Goal: Information Seeking & Learning: Learn about a topic

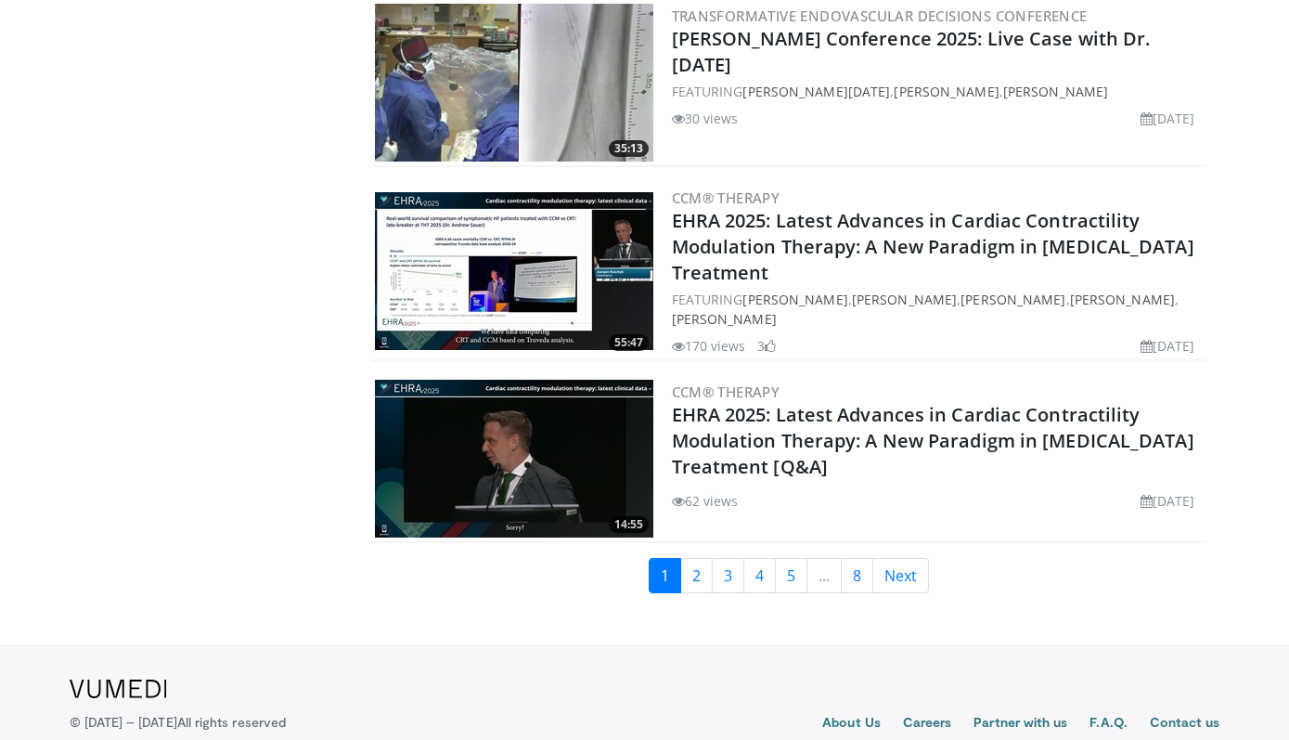
scroll to position [4422, 0]
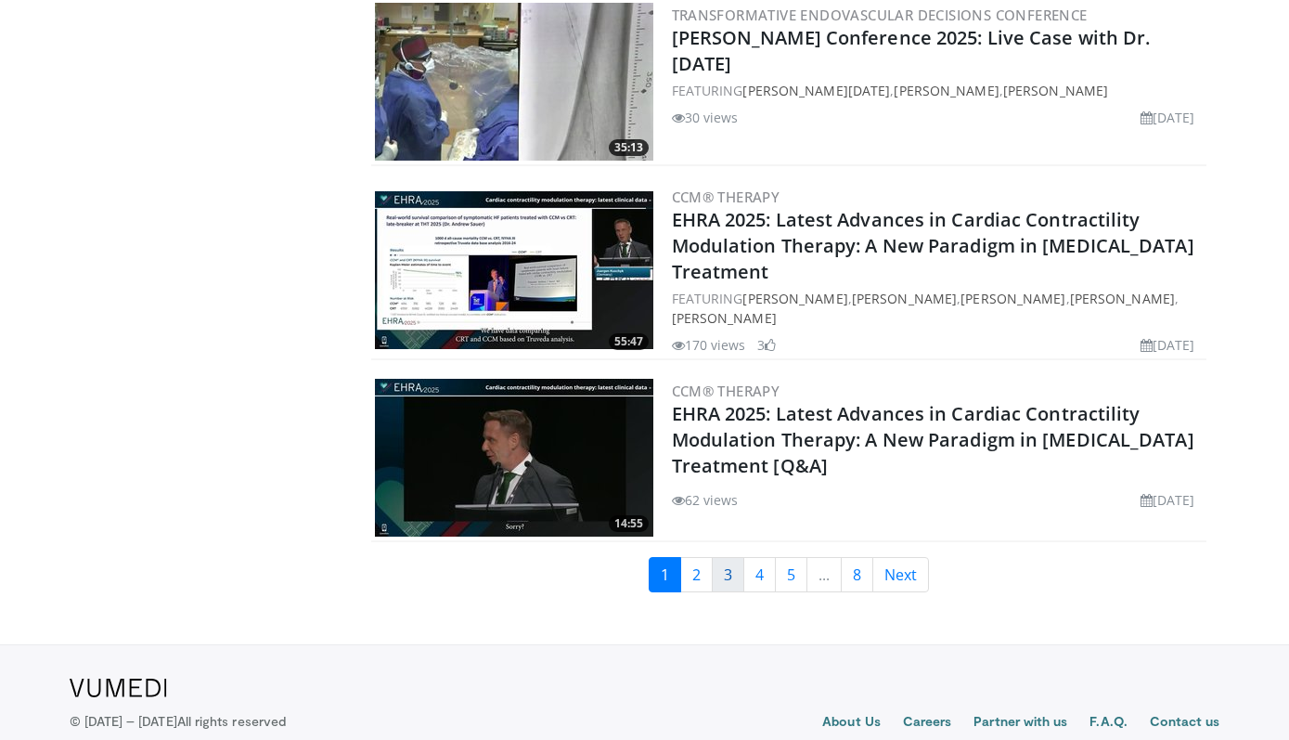
click at [717, 592] on link "3" at bounding box center [728, 574] width 32 height 35
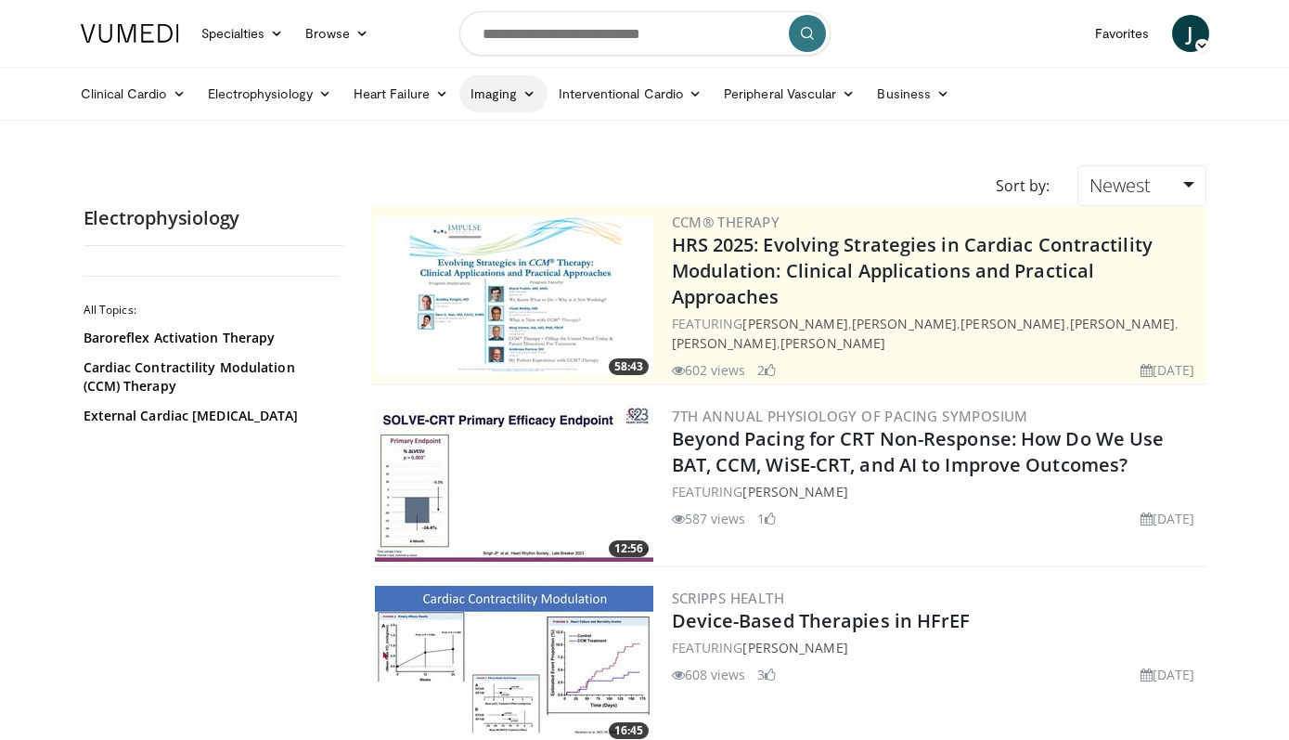
click at [481, 90] on link "Imaging" at bounding box center [504, 93] width 88 height 37
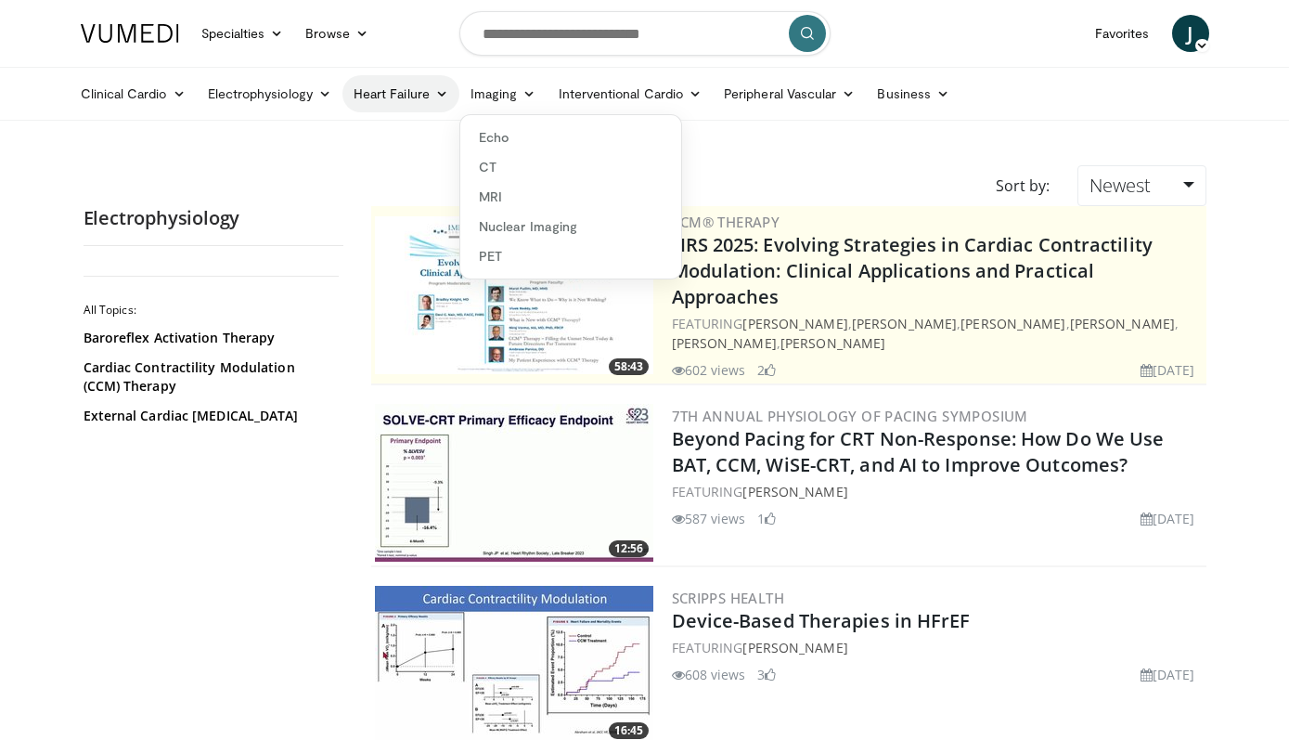
click at [434, 88] on link "Heart Failure" at bounding box center [401, 93] width 117 height 37
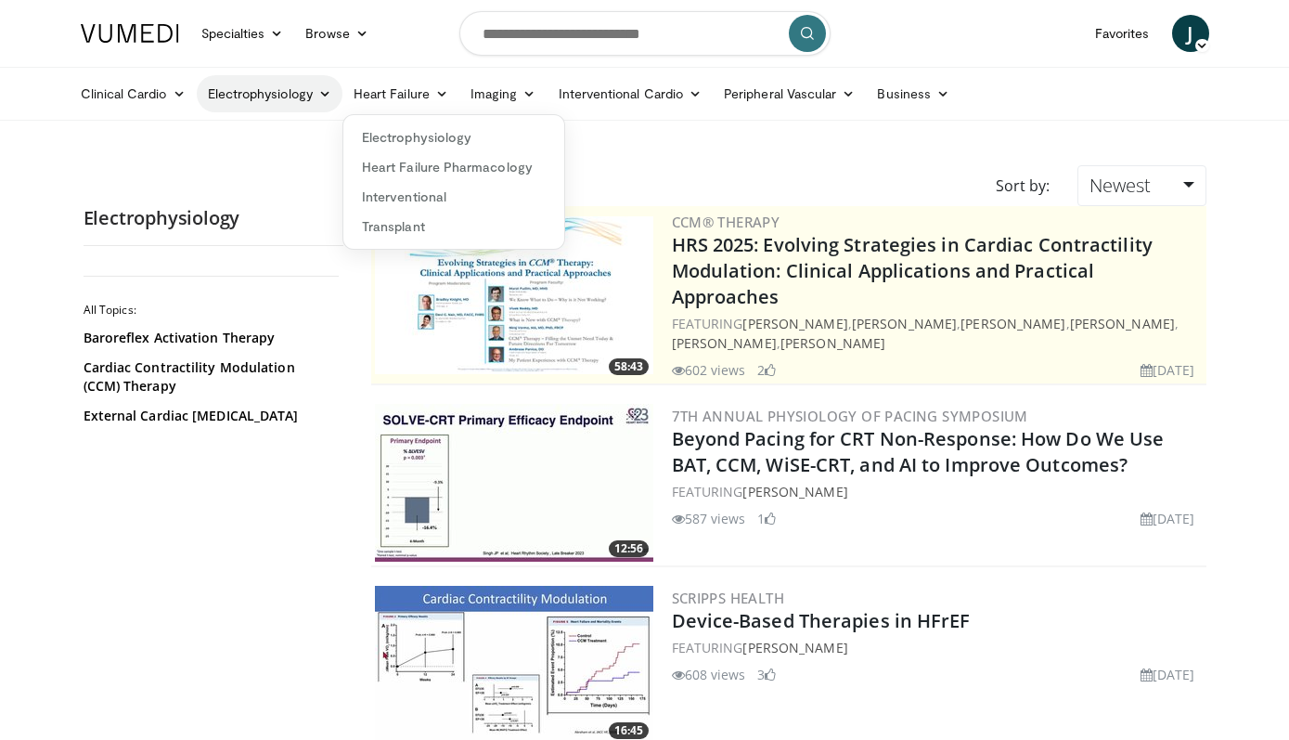
click at [267, 97] on link "Electrophysiology" at bounding box center [270, 93] width 146 height 37
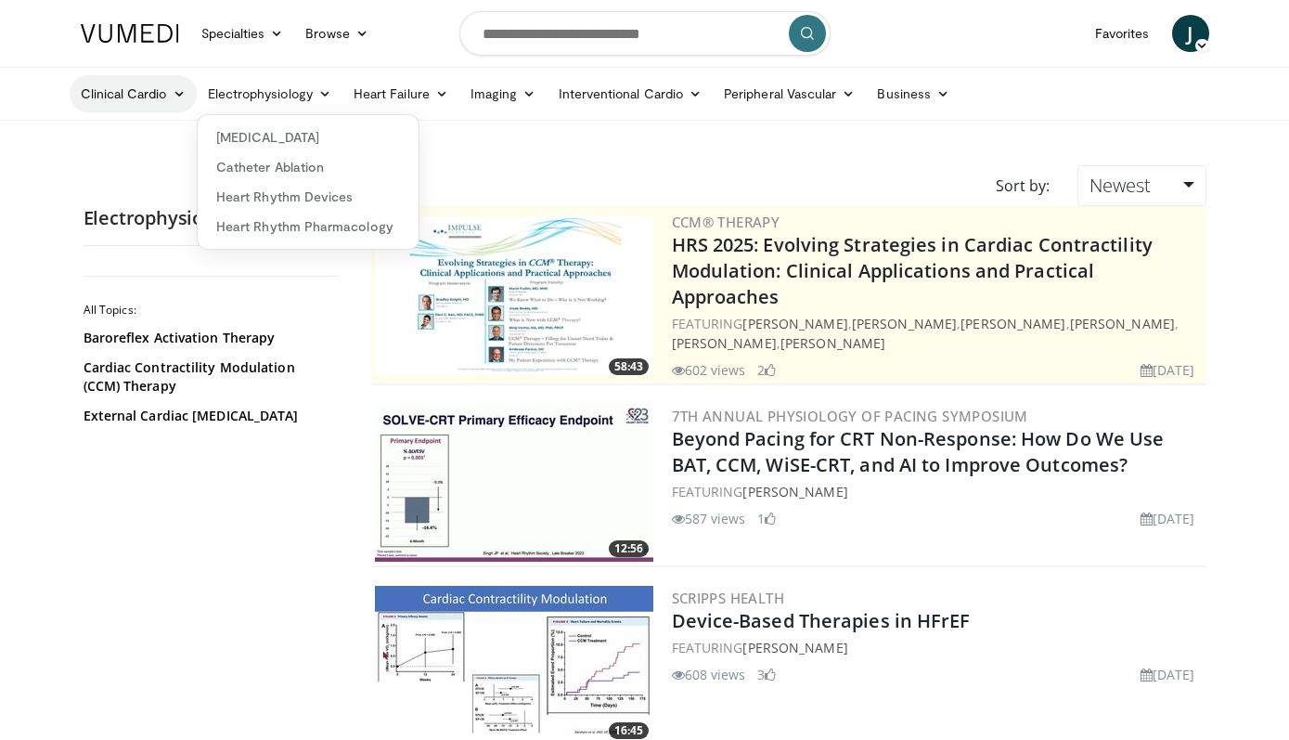
click at [91, 100] on link "Clinical Cardio" at bounding box center [133, 93] width 127 height 37
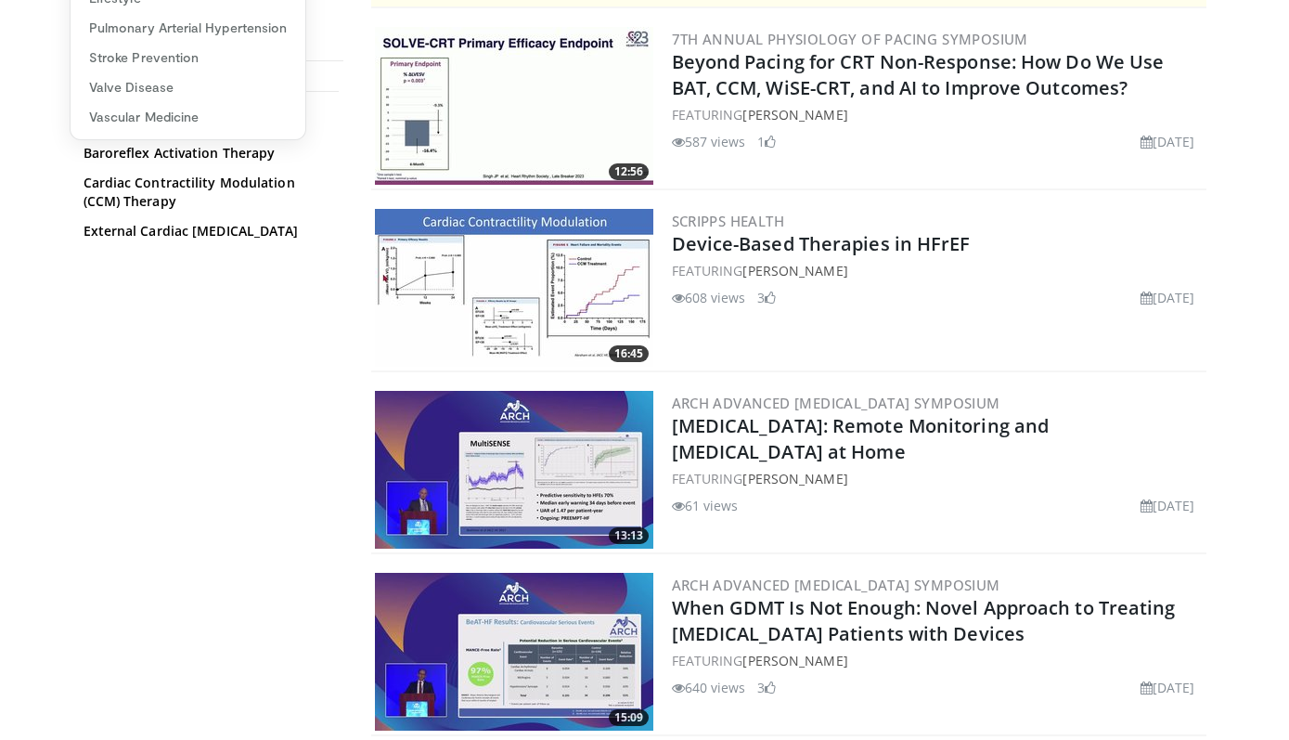
scroll to position [417, 0]
